Goal: Transaction & Acquisition: Purchase product/service

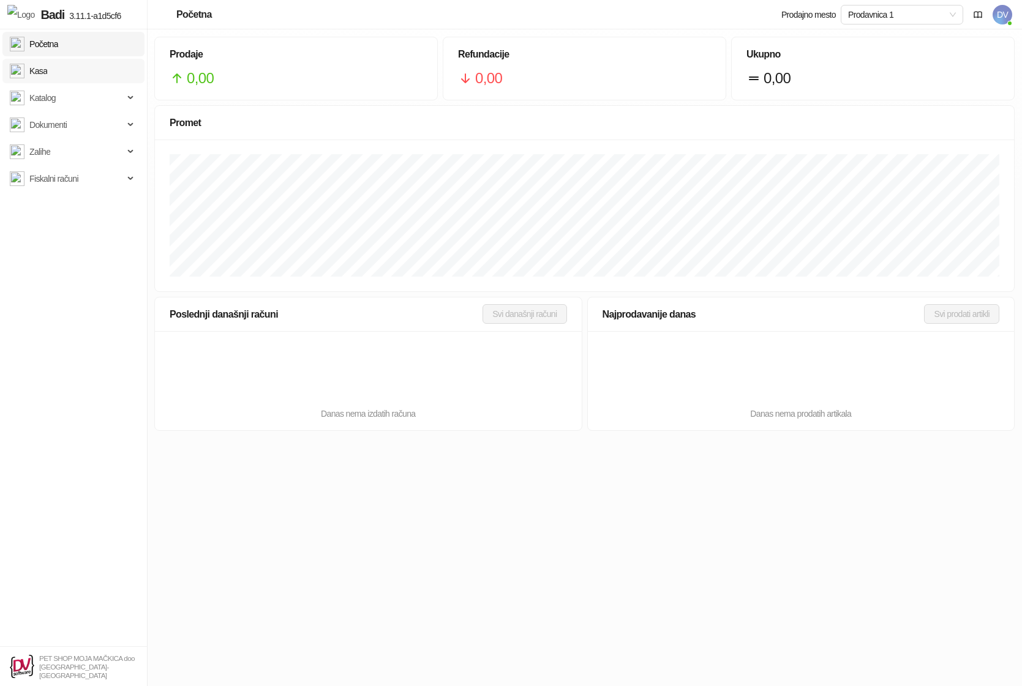
click at [47, 71] on link "Kasa" at bounding box center [28, 71] width 37 height 24
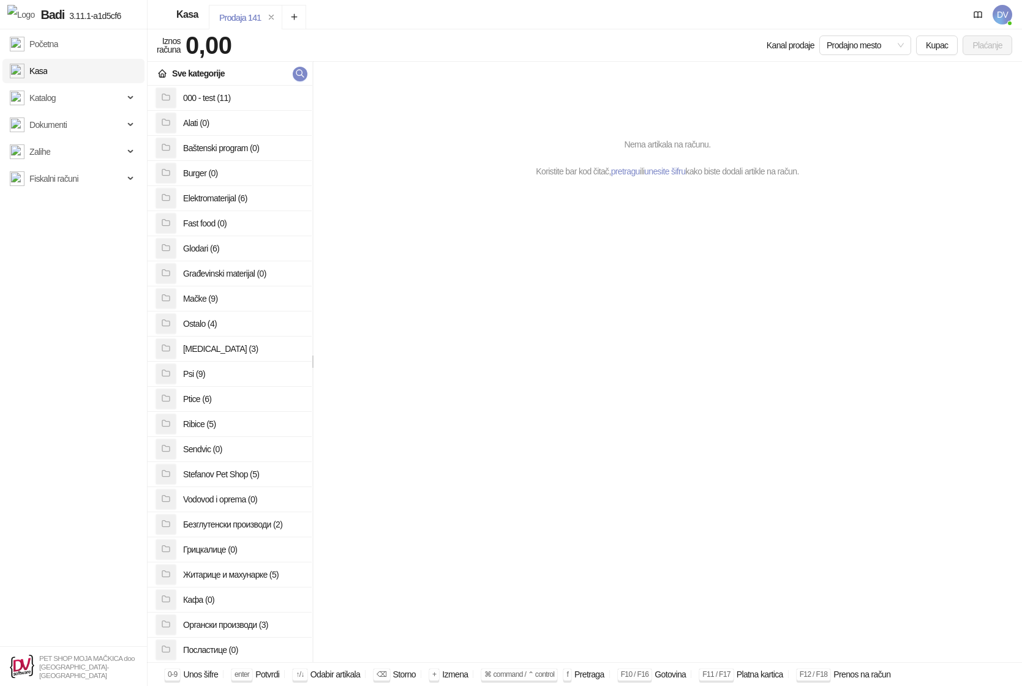
click at [536, 522] on div "Nema artikala na računu. Koristite bar kod čitač, pretragu ili unesite šifru ka…" at bounding box center [667, 362] width 709 height 601
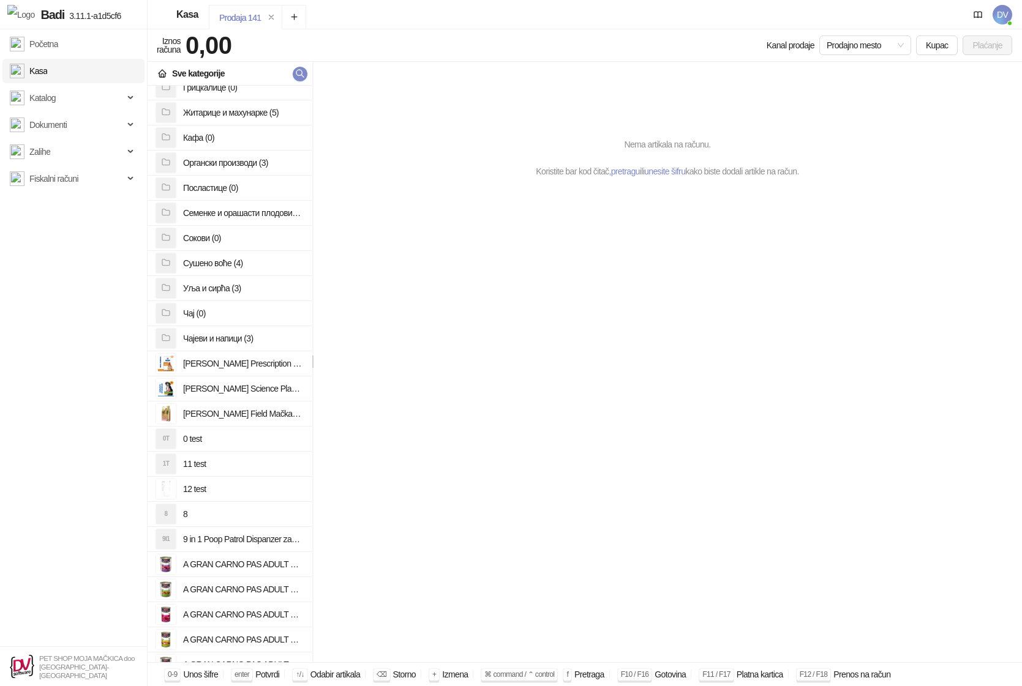
scroll to position [463, 0]
click at [255, 384] on h4 "[PERSON_NAME] Science Plan Senior Vitality Large Beed Mature Adult Hrana za Pse…" at bounding box center [242, 388] width 119 height 20
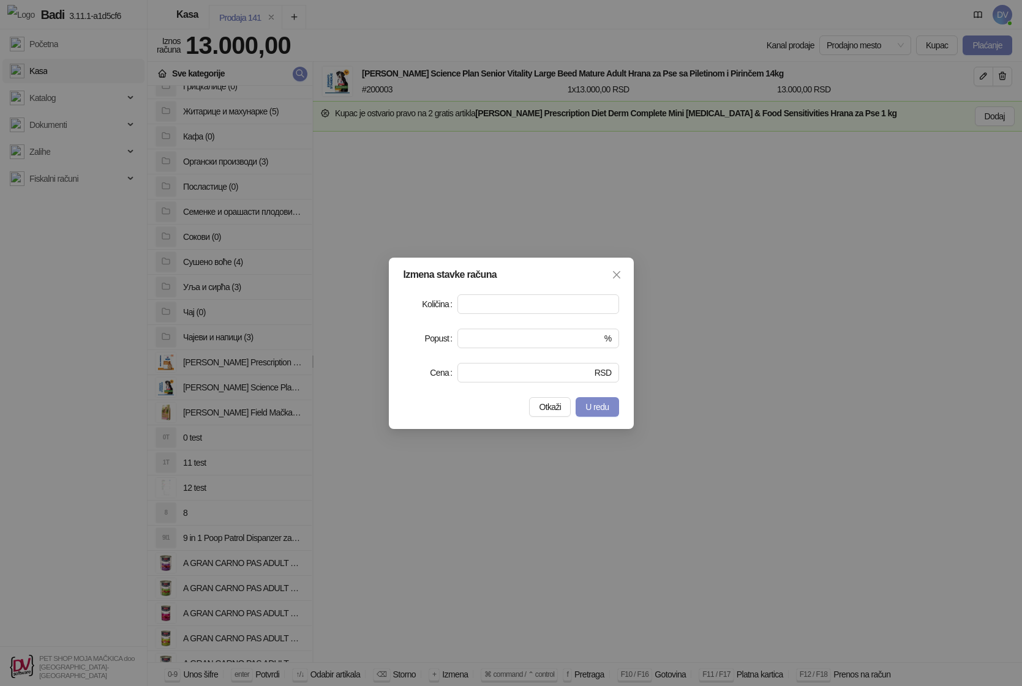
type input "*"
type input "***"
